Goal: Transaction & Acquisition: Purchase product/service

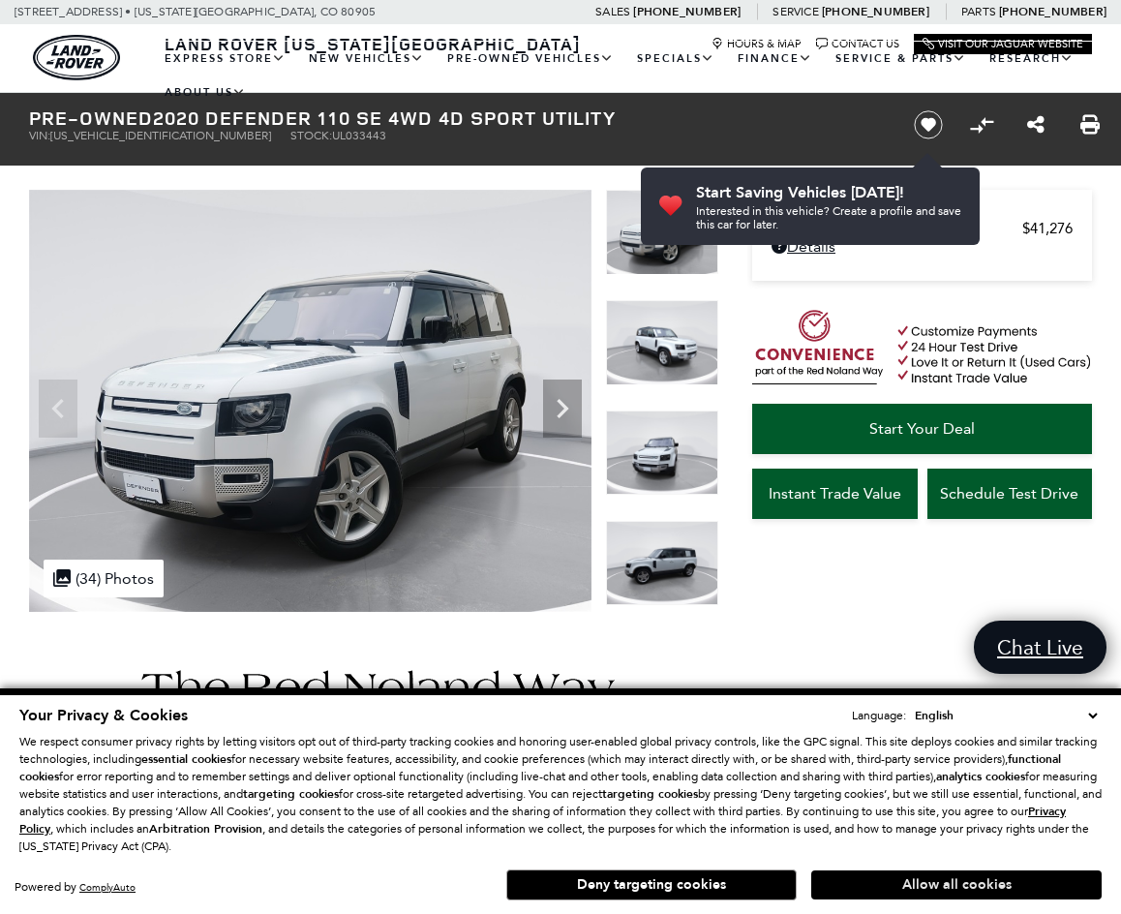
click at [945, 885] on button "Allow all cookies" at bounding box center [957, 885] width 291 height 29
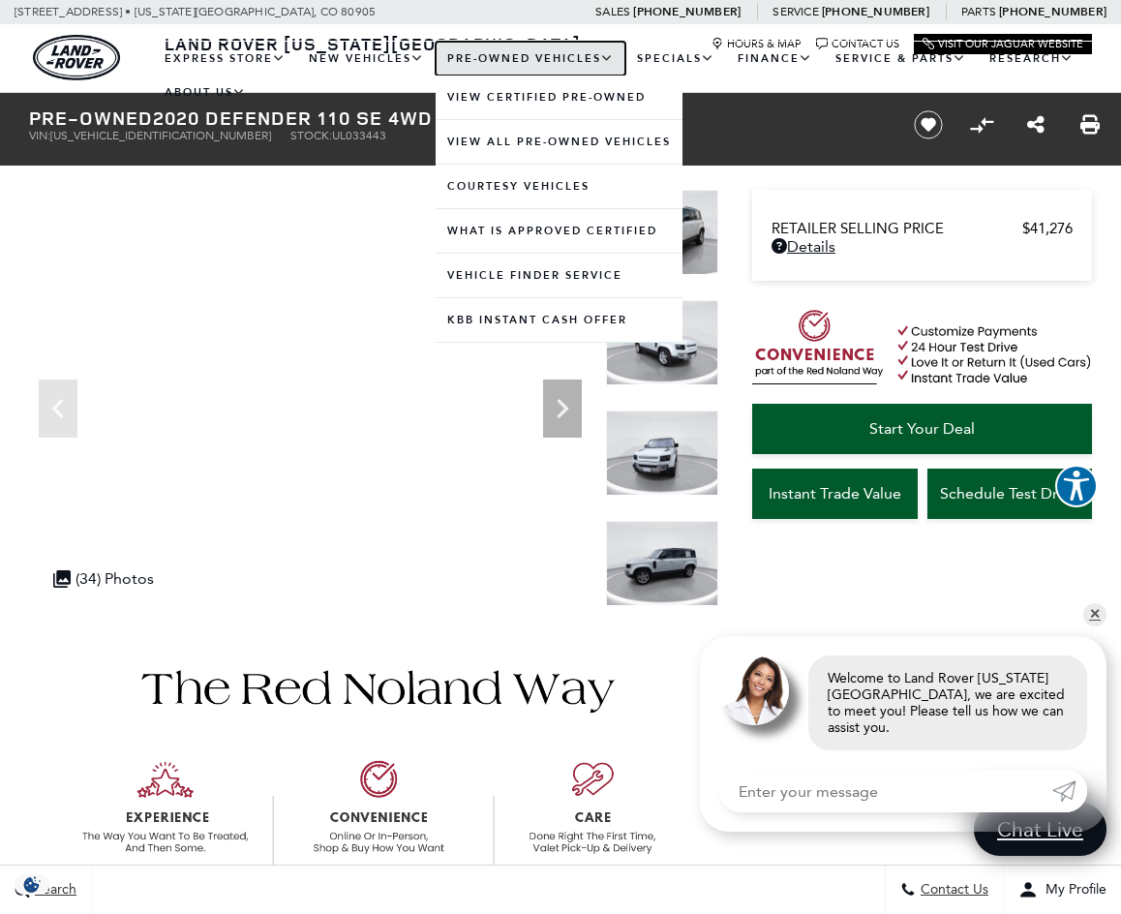
click at [520, 59] on link "Pre-Owned Vehicles" at bounding box center [531, 59] width 190 height 34
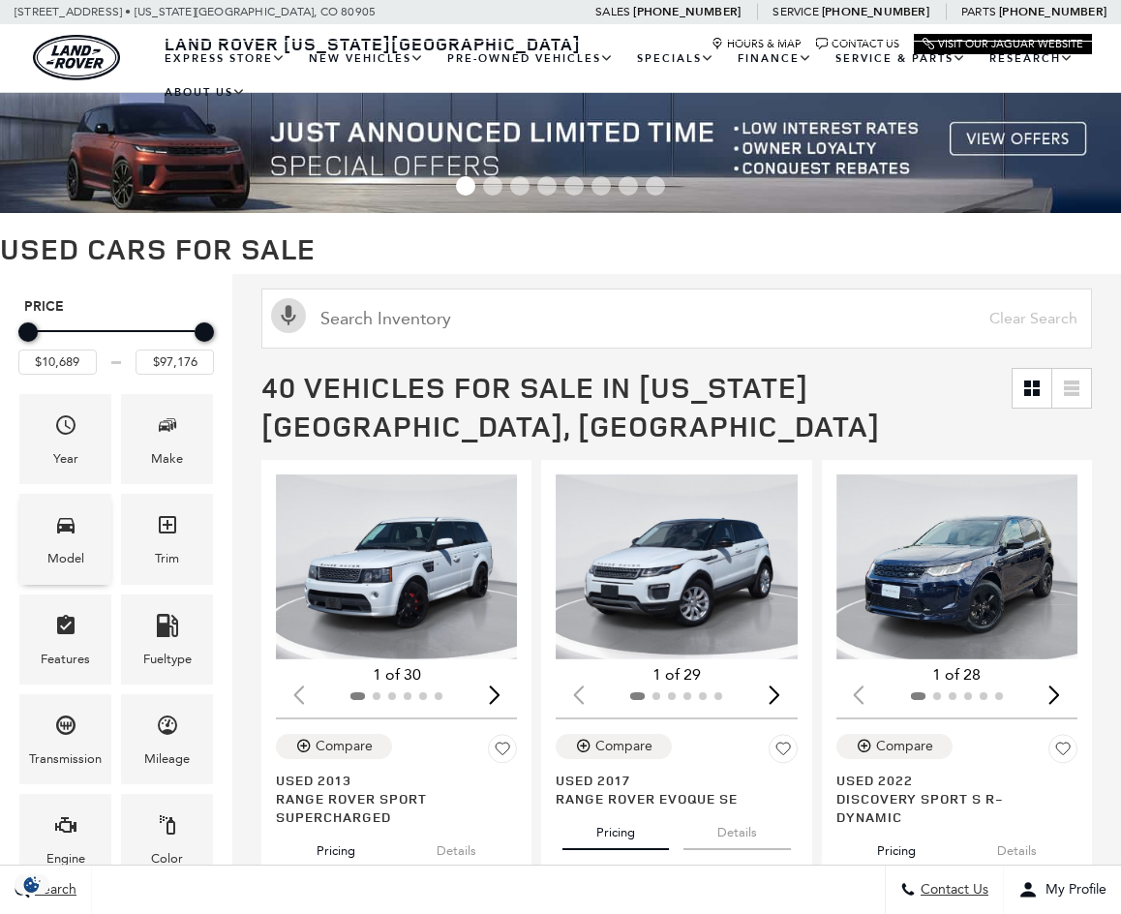
click at [60, 531] on icon "Model" at bounding box center [65, 525] width 17 height 15
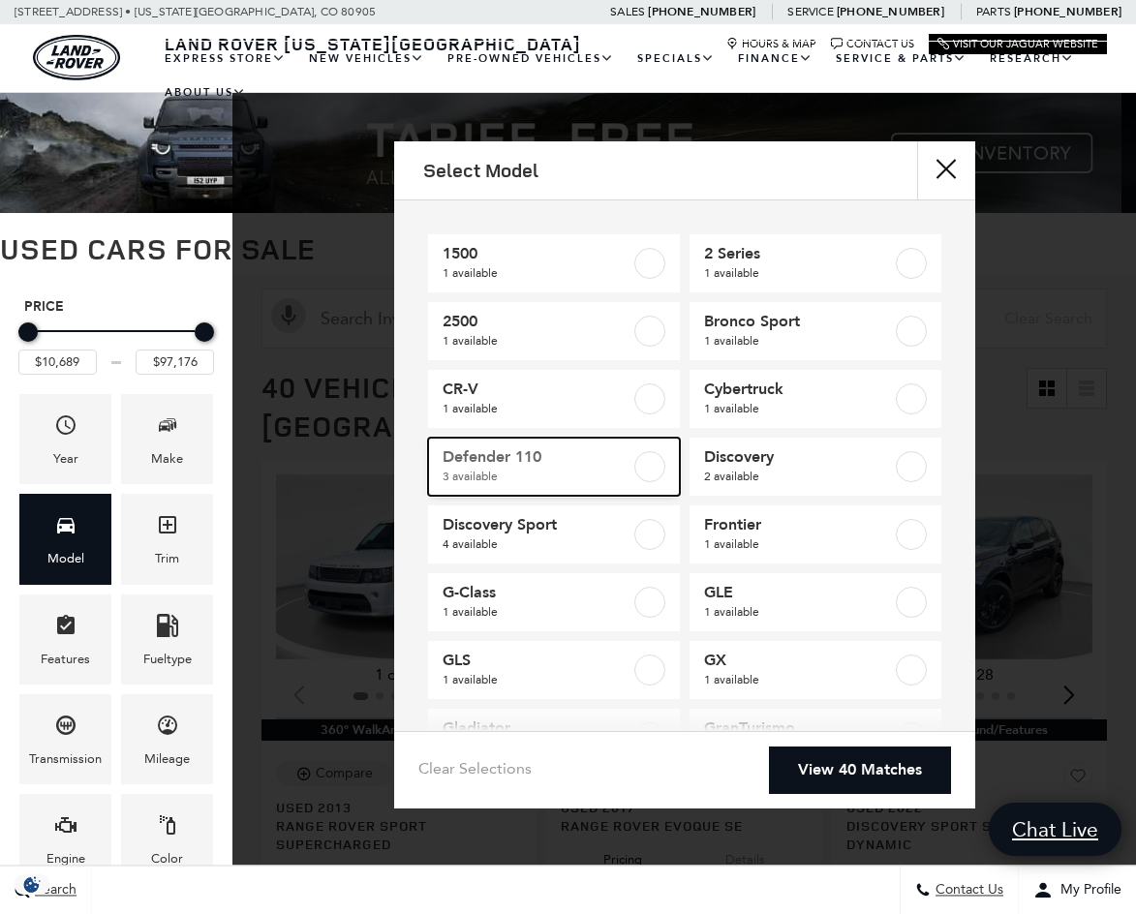
click at [646, 475] on label at bounding box center [649, 466] width 31 height 31
type input "$41,276"
type input "$65,883"
checkbox input "true"
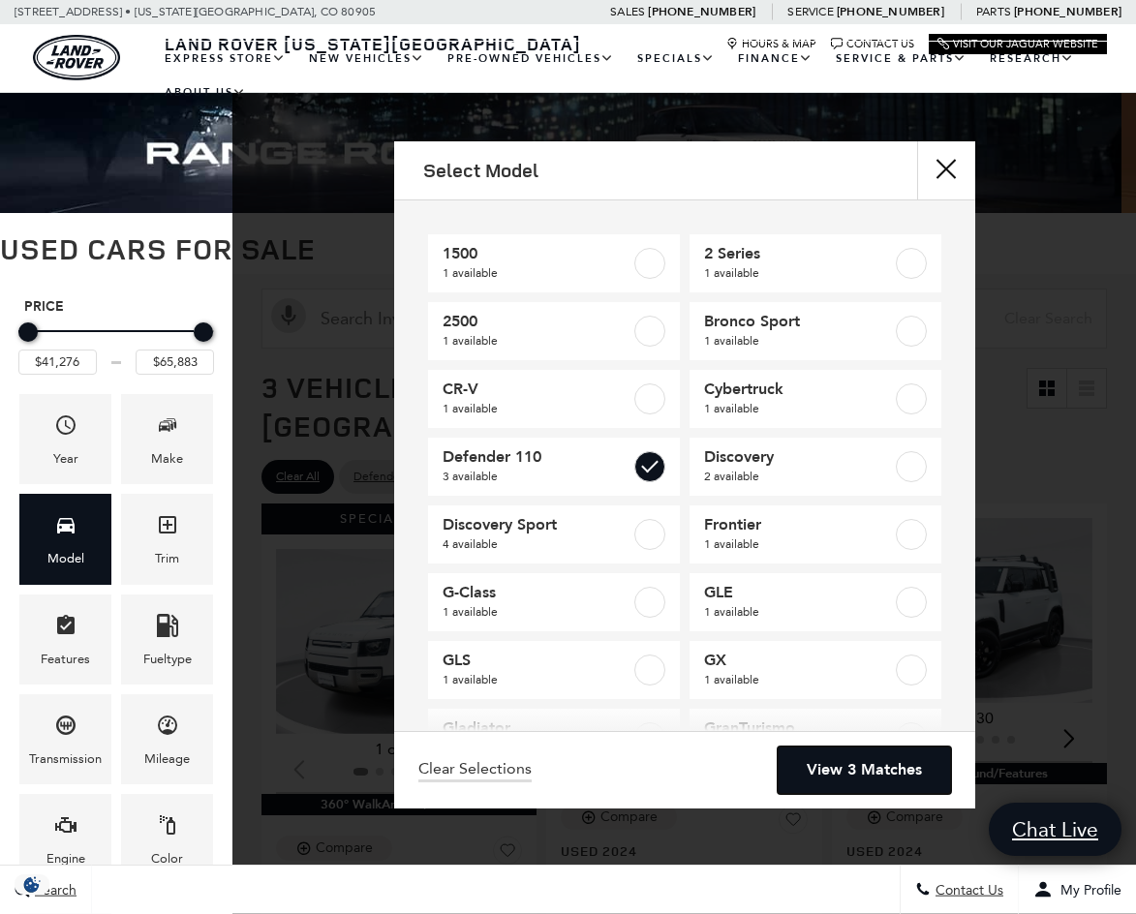
click at [874, 776] on link "View 3 Matches" at bounding box center [864, 770] width 173 height 47
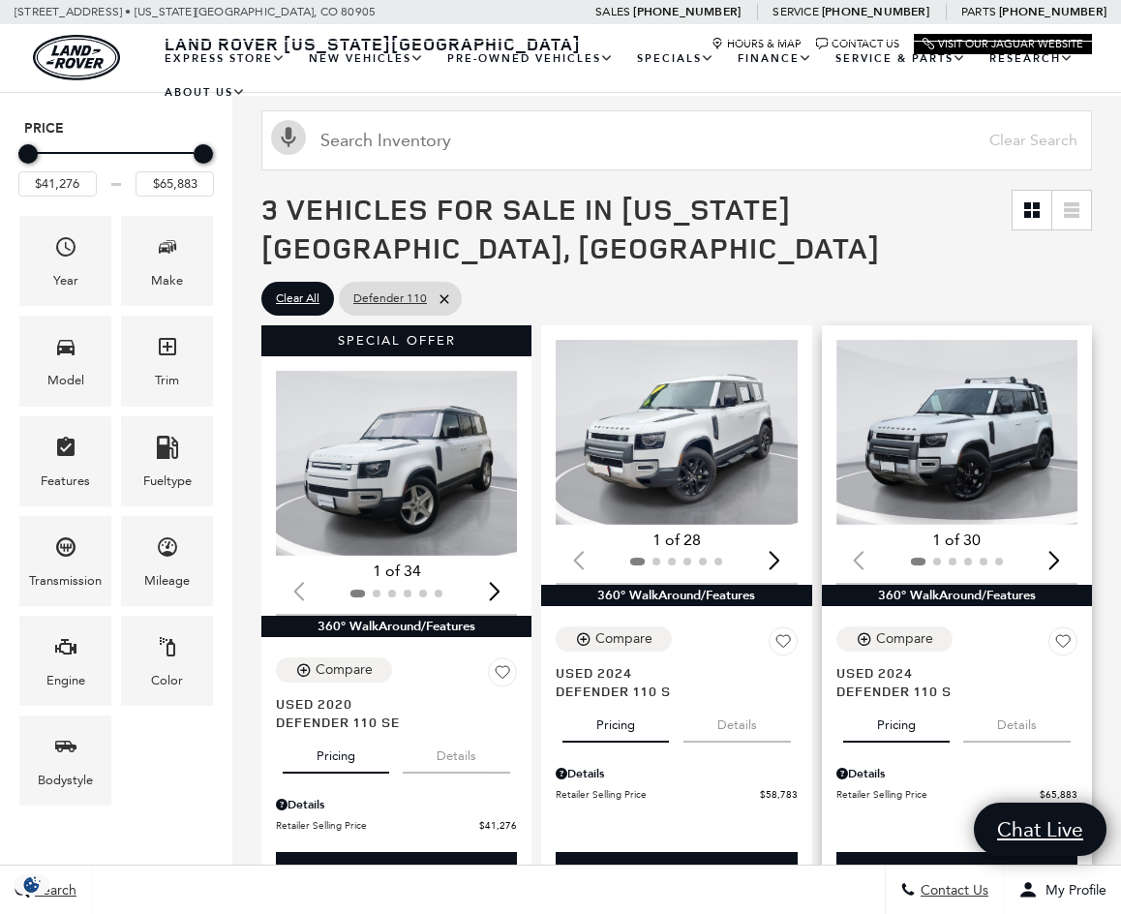
scroll to position [194, 0]
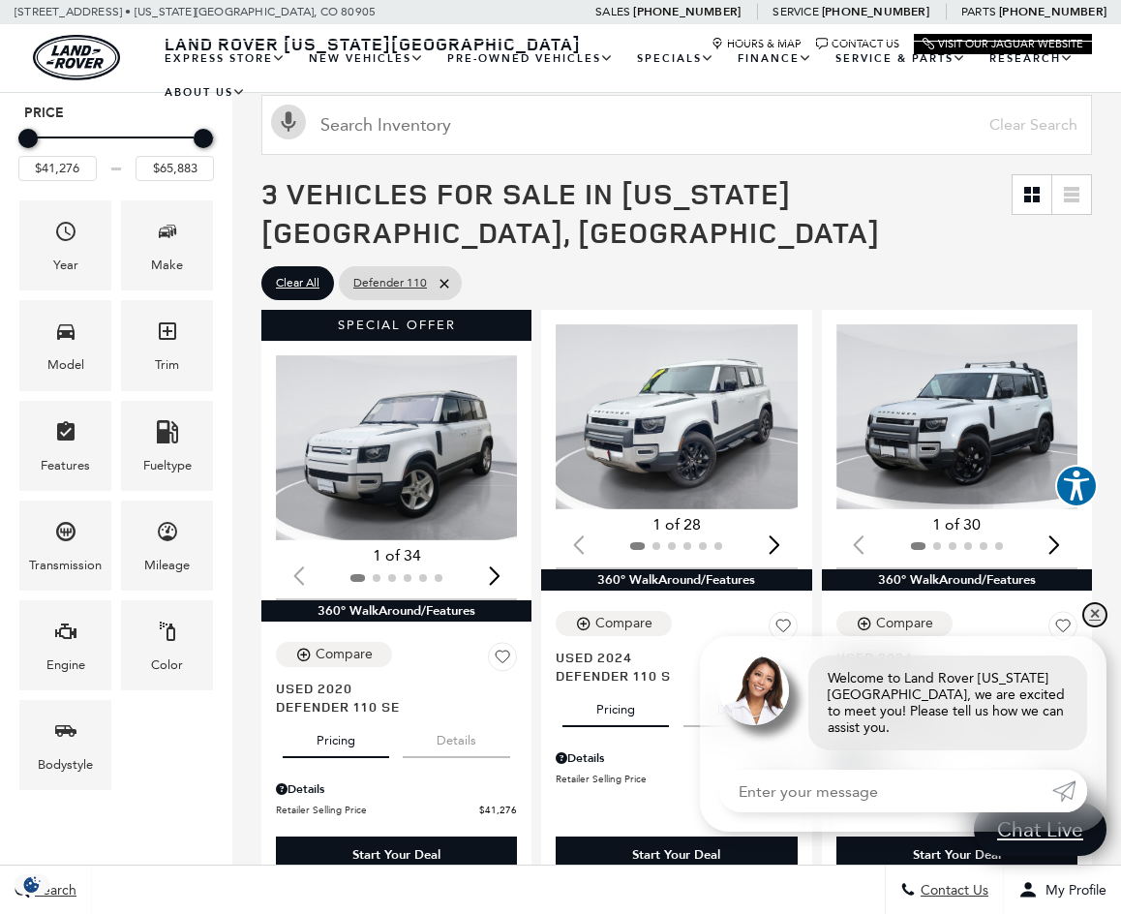
click at [1090, 627] on link "✕" at bounding box center [1095, 614] width 23 height 23
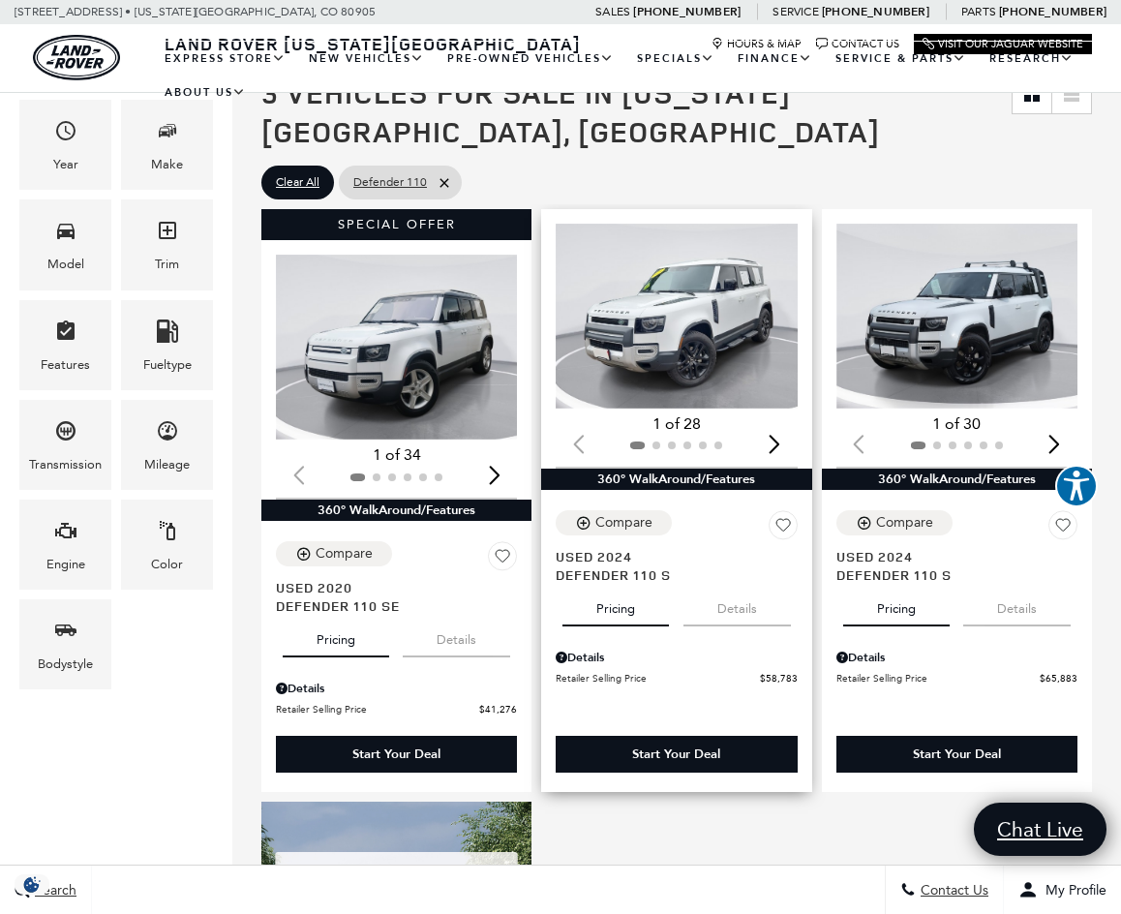
scroll to position [291, 0]
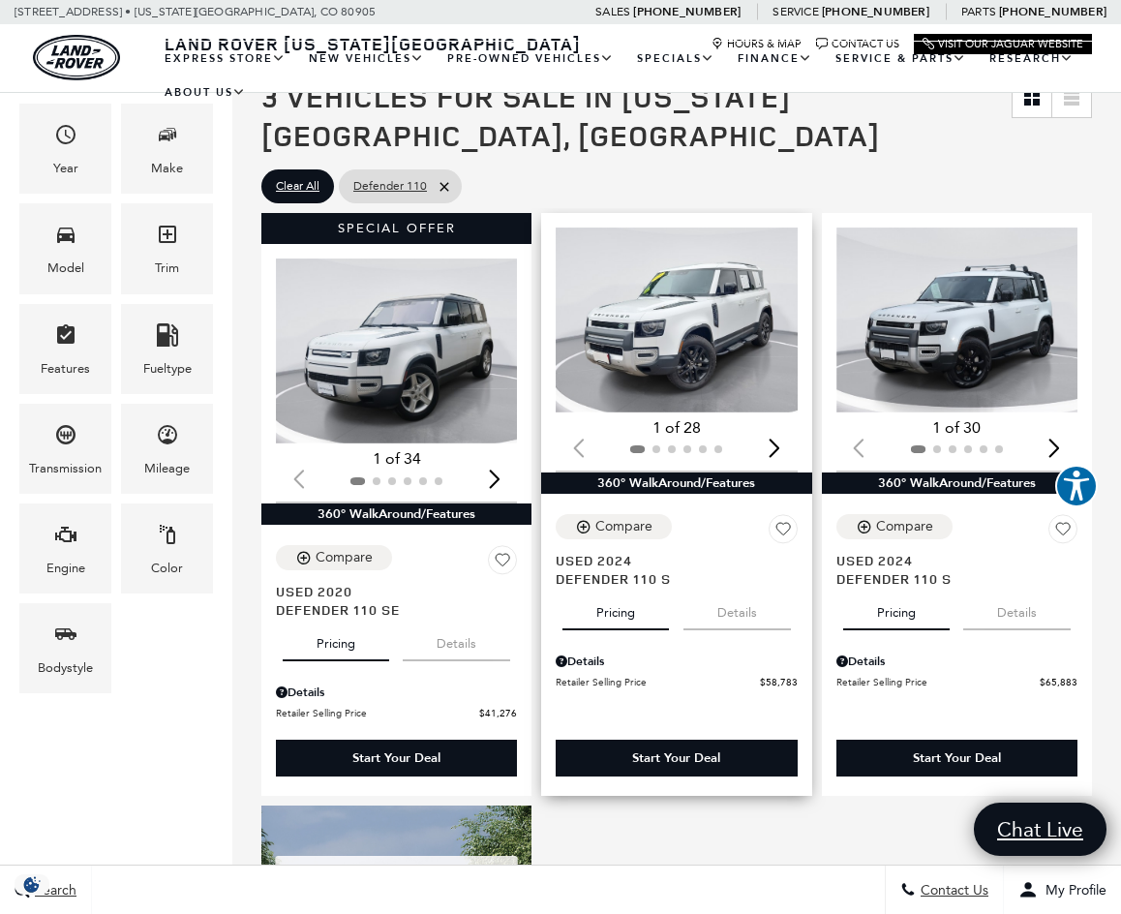
click at [654, 275] on img "1 / 2" at bounding box center [679, 320] width 246 height 185
